Goal: Check status: Check status

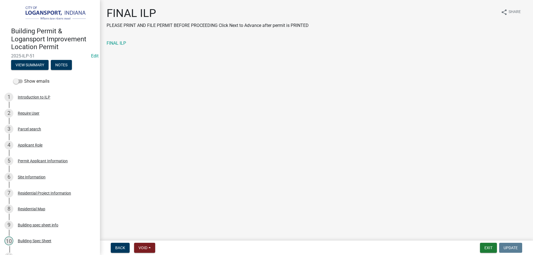
scroll to position [194, 0]
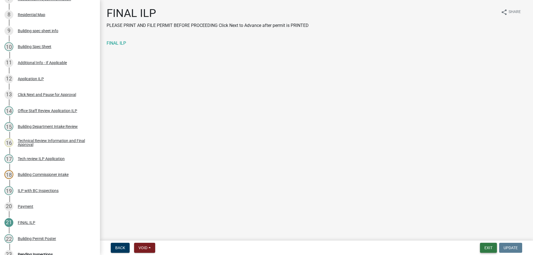
click at [490, 247] on button "Exit" at bounding box center [488, 248] width 17 height 10
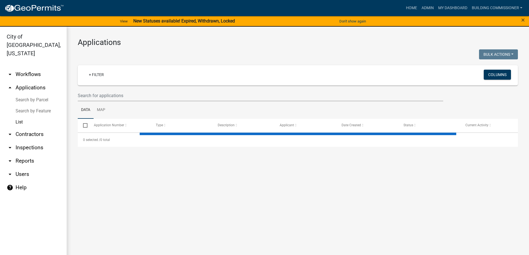
select select "3: 100"
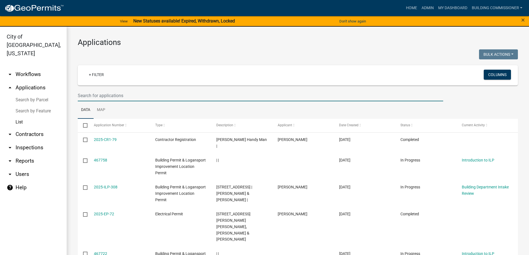
click at [96, 94] on input "text" at bounding box center [261, 95] width 366 height 11
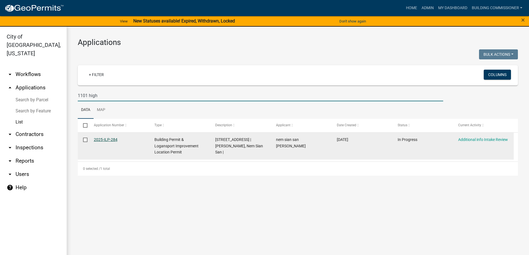
type input "1101 high"
click at [106, 140] on link "2025-ILP-284" at bounding box center [106, 140] width 24 height 4
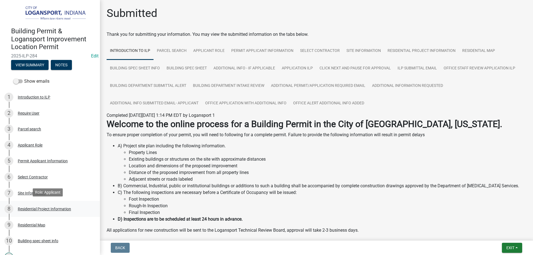
scroll to position [167, 0]
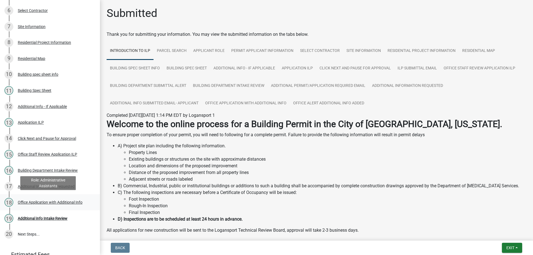
click at [46, 202] on div "Office Application with Additional Info" at bounding box center [50, 203] width 65 height 4
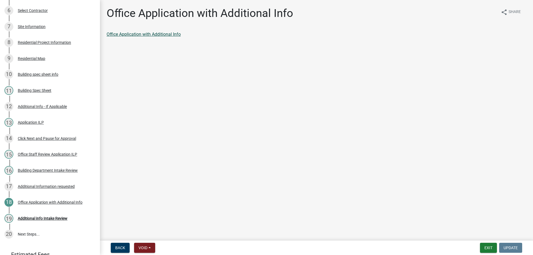
click at [132, 35] on link "Office Application with Additional Info" at bounding box center [144, 34] width 74 height 5
